Goal: Navigation & Orientation: Find specific page/section

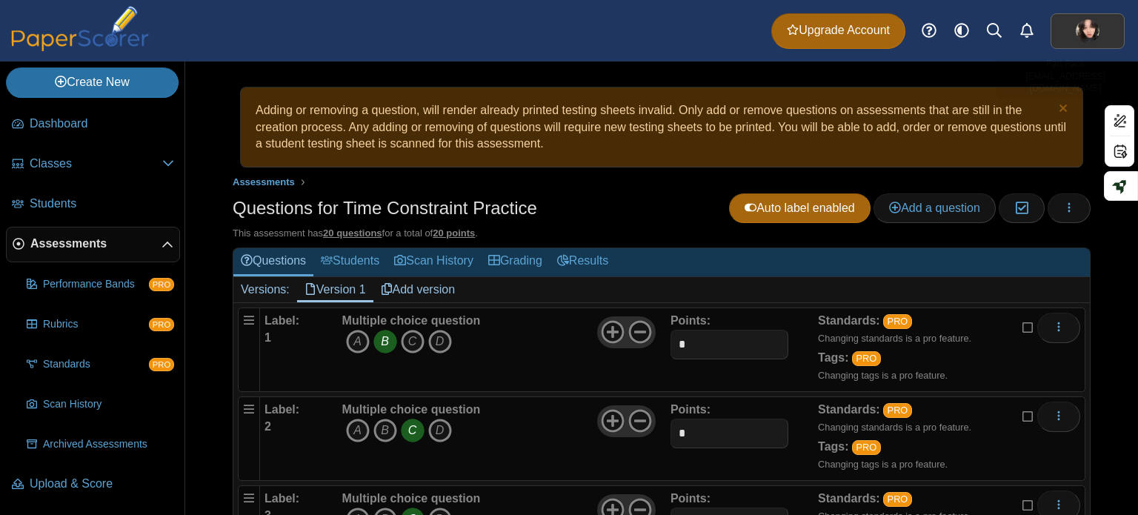
click at [1097, 24] on img at bounding box center [1088, 31] width 24 height 24
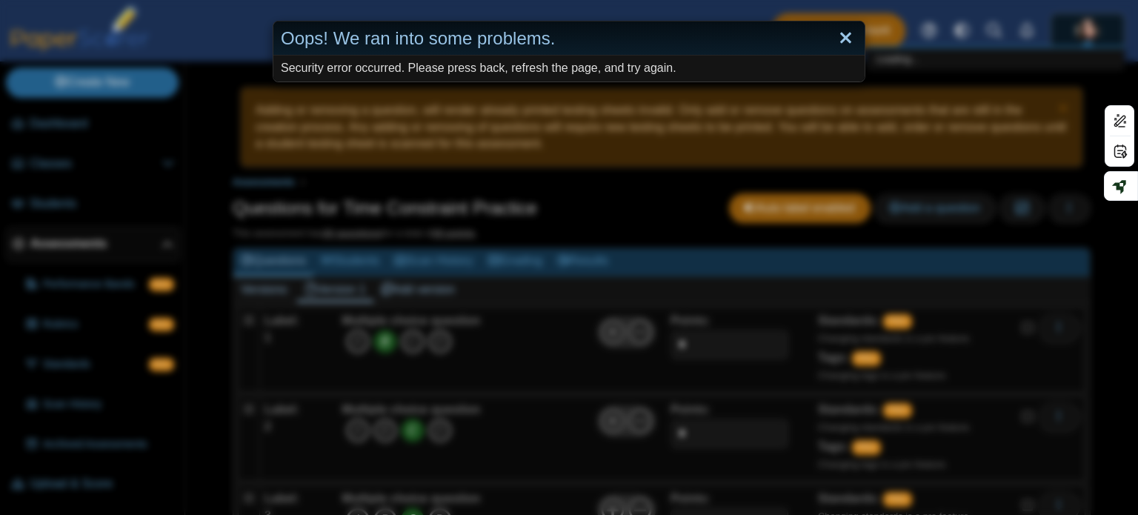
click at [834, 38] on link "Close" at bounding box center [845, 38] width 23 height 25
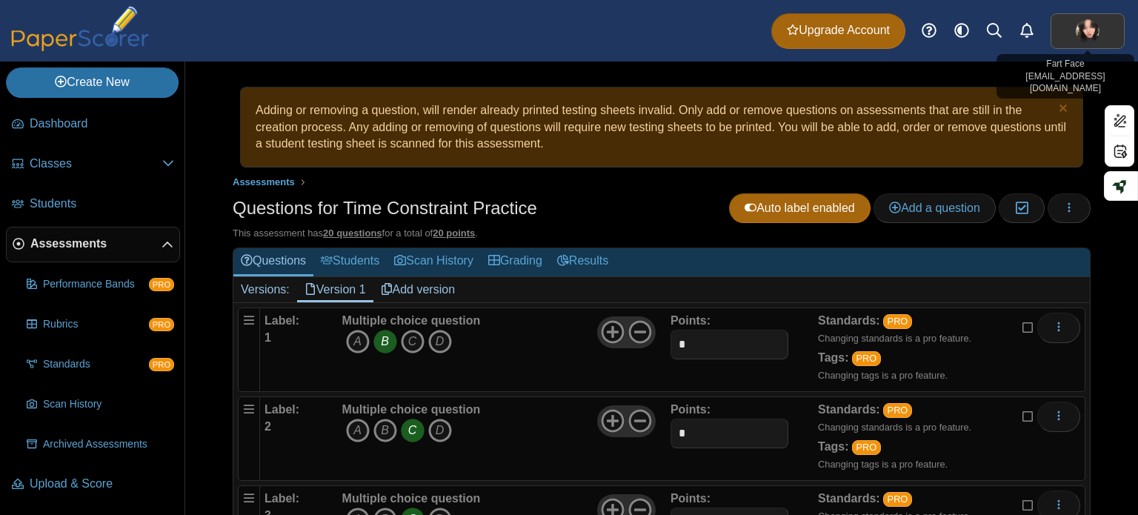
click at [1072, 19] on link at bounding box center [1088, 31] width 74 height 36
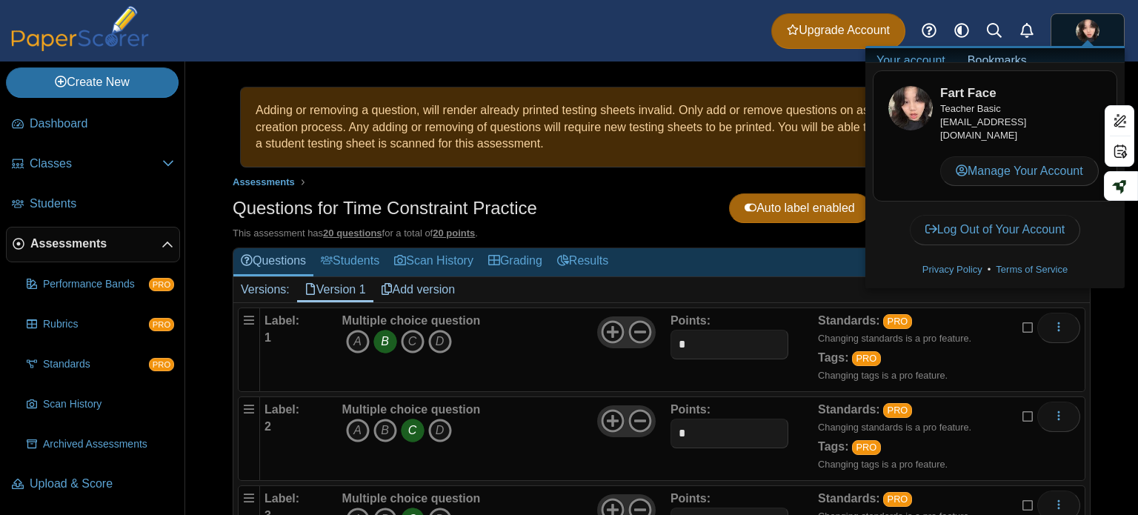
click at [611, 207] on div "Questions for Time Constraint Practice Auto label enabled Add a question Modera…" at bounding box center [662, 209] width 858 height 33
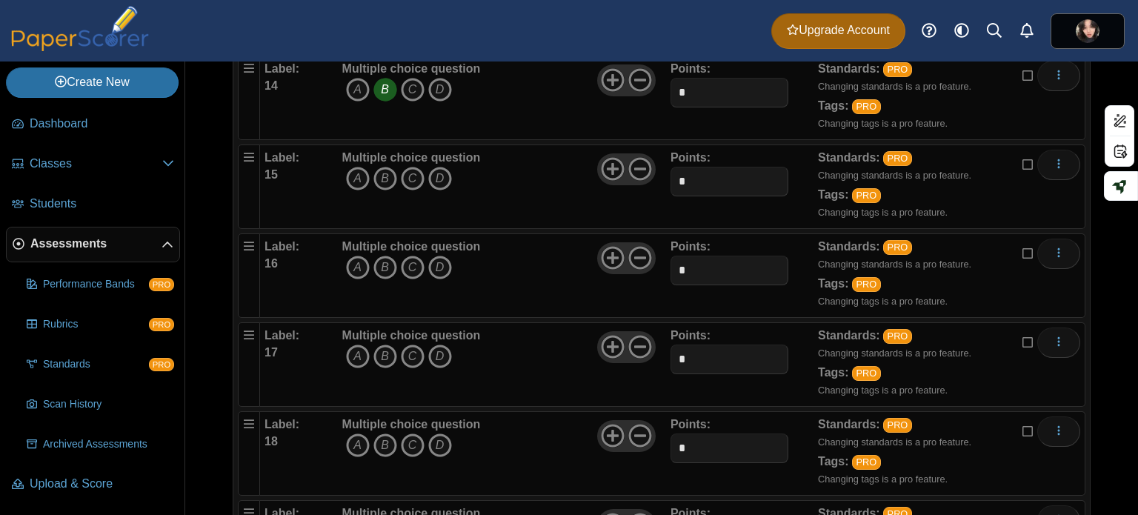
scroll to position [1592, 0]
